Goal: Task Accomplishment & Management: Manage account settings

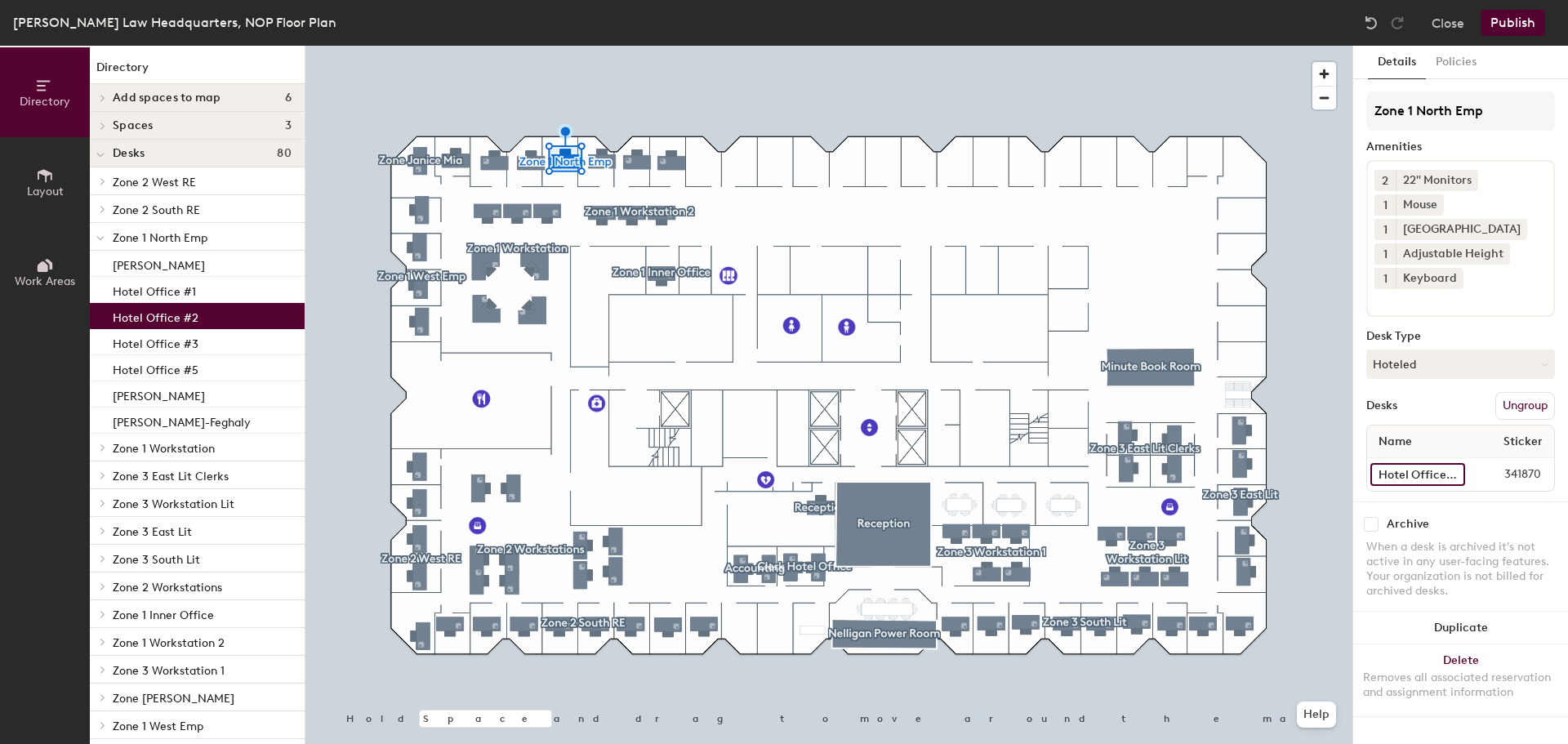
click at [1414, 469] on input "Hotel Office #2" at bounding box center [1418, 475] width 95 height 23
click at [523, 45] on div at bounding box center [828, 45] width 1047 height 0
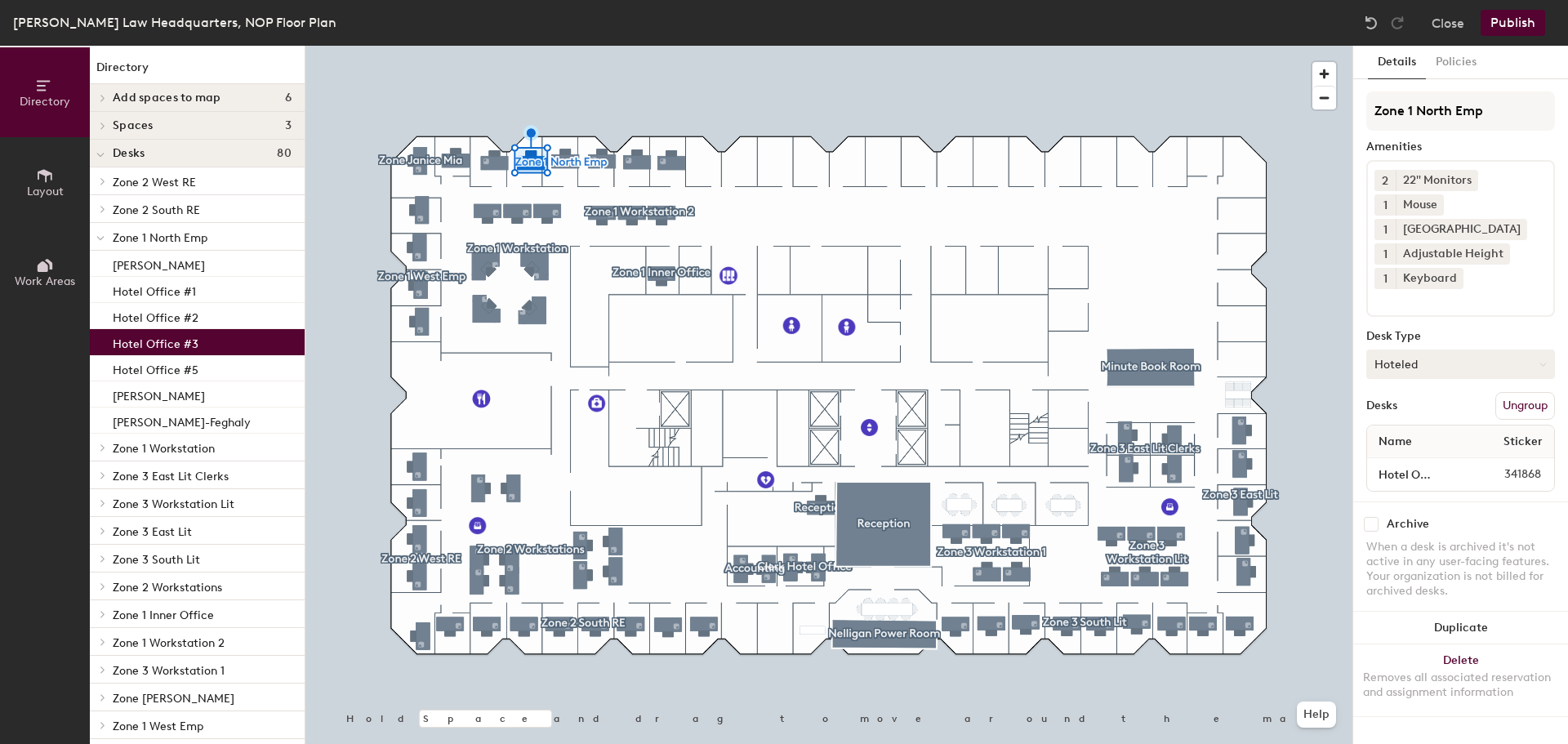
click at [1420, 360] on button "Hoteled" at bounding box center [1460, 364] width 188 height 29
click at [1408, 415] on div "Assigned" at bounding box center [1448, 415] width 164 height 25
click at [1418, 442] on span "Name" at bounding box center [1395, 441] width 50 height 29
click at [1424, 473] on input "Hotel Office #3" at bounding box center [1418, 475] width 95 height 23
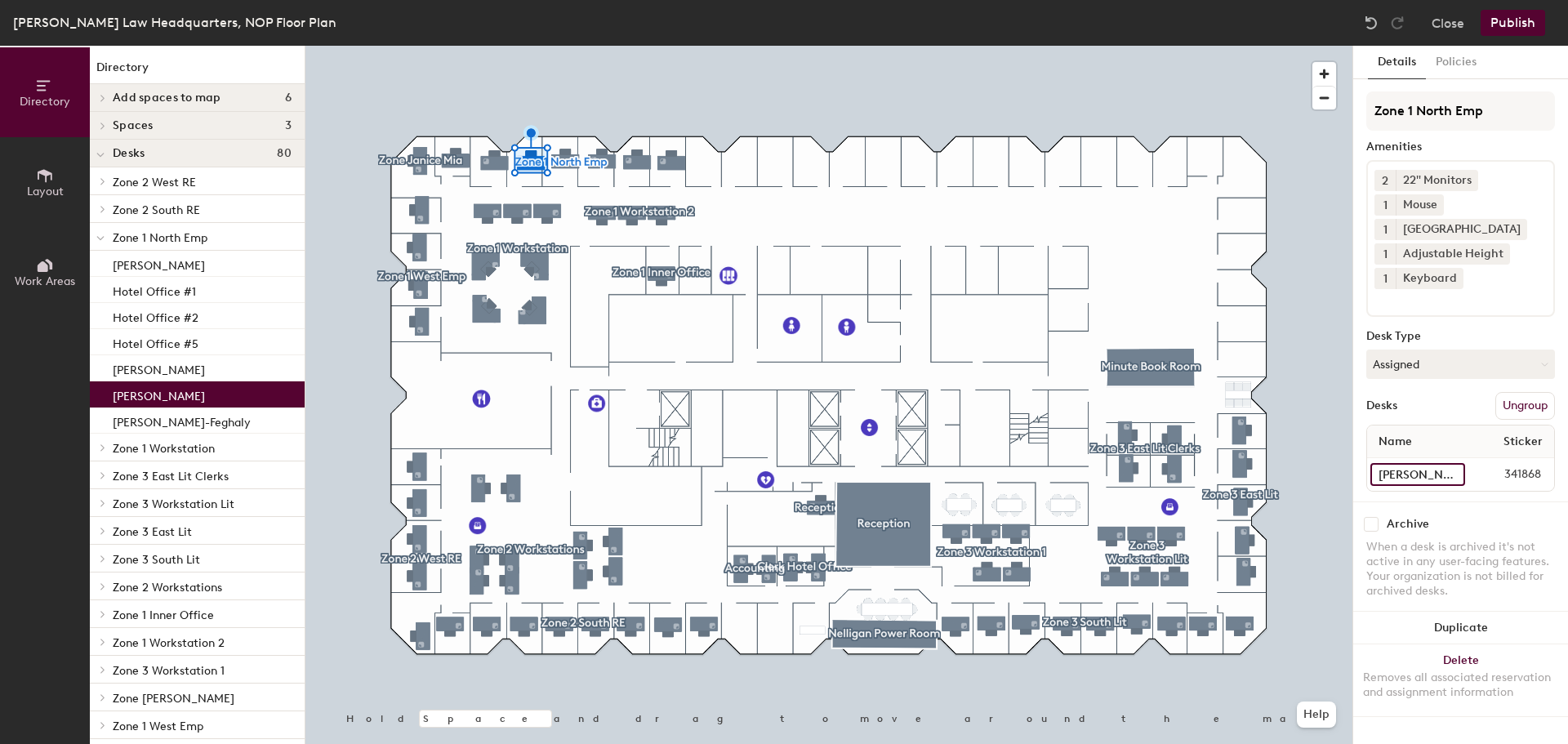
type input "[PERSON_NAME]"
click at [1507, 26] on button "Publish" at bounding box center [1512, 23] width 64 height 26
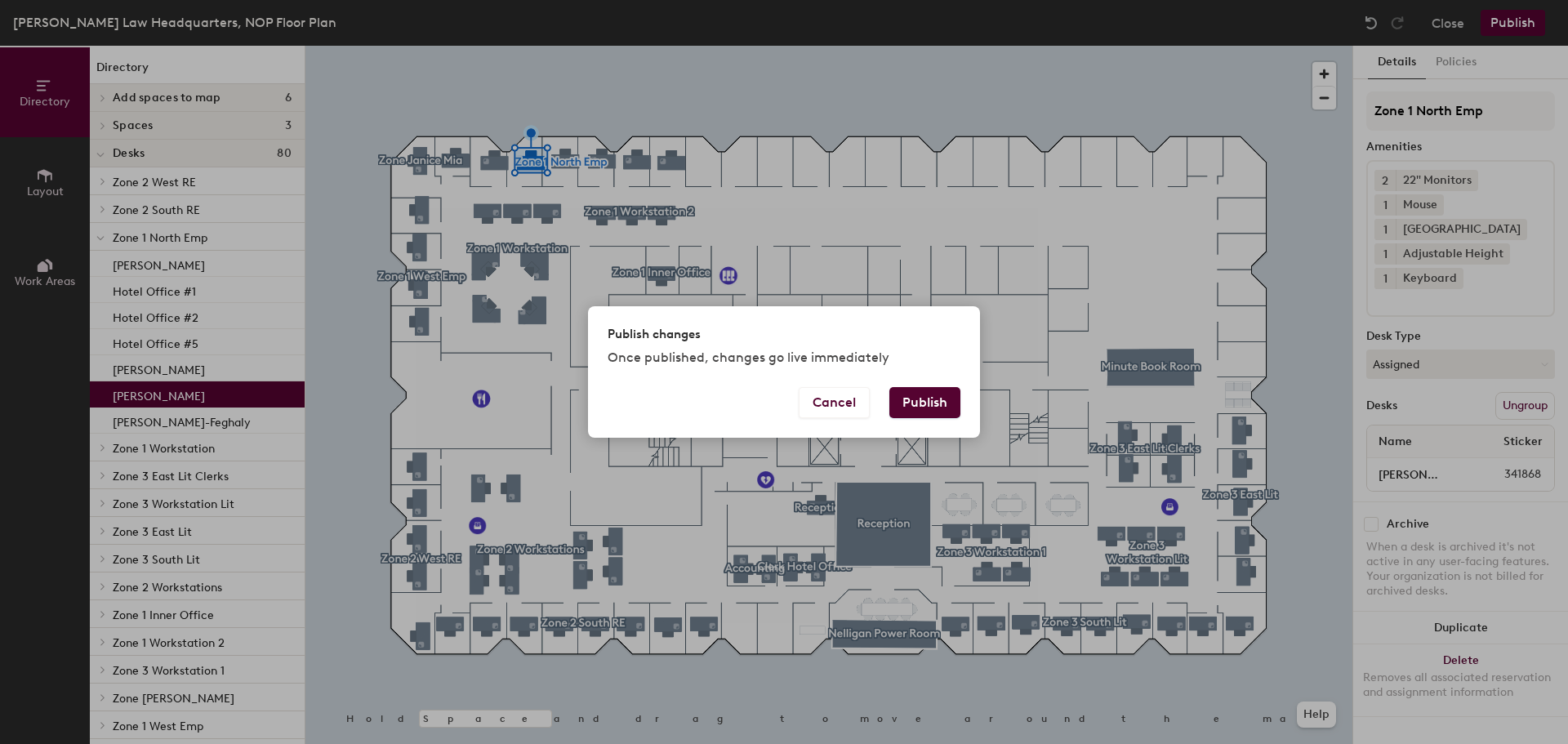
click at [948, 401] on button "Publish" at bounding box center [924, 402] width 71 height 31
